Goal: Find contact information: Find contact information

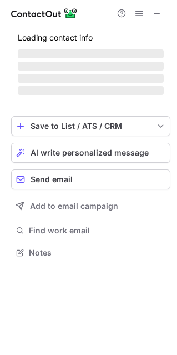
scroll to position [269, 177]
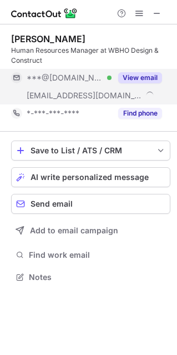
click at [139, 77] on button "View email" at bounding box center [140, 77] width 44 height 11
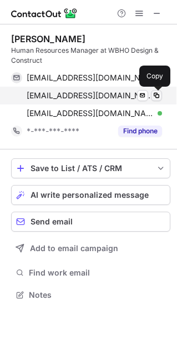
click at [157, 92] on span at bounding box center [156, 95] width 9 height 9
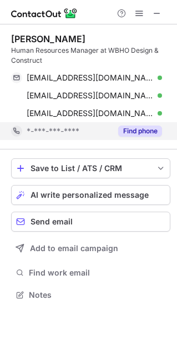
click at [125, 130] on button "Find phone" at bounding box center [140, 131] width 44 height 11
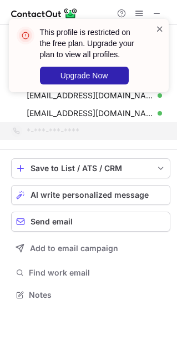
click at [160, 30] on span at bounding box center [160, 28] width 9 height 11
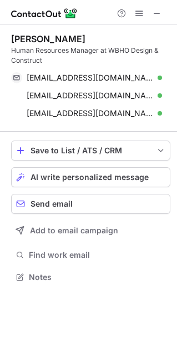
scroll to position [269, 177]
click at [155, 12] on span at bounding box center [157, 13] width 9 height 9
